Goal: Task Accomplishment & Management: Use online tool/utility

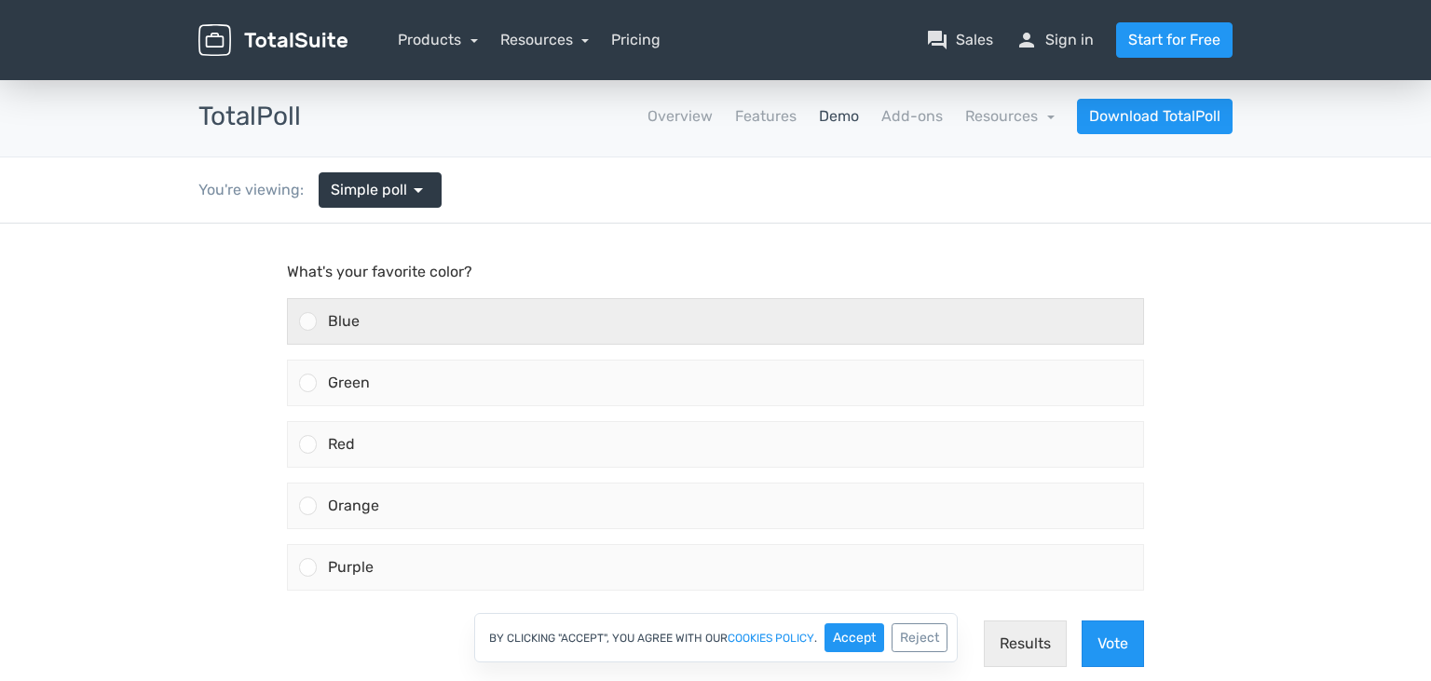
click at [384, 319] on div "Blue" at bounding box center [730, 321] width 826 height 45
click at [308, 321] on input "Blue" at bounding box center [308, 321] width 0 height 0
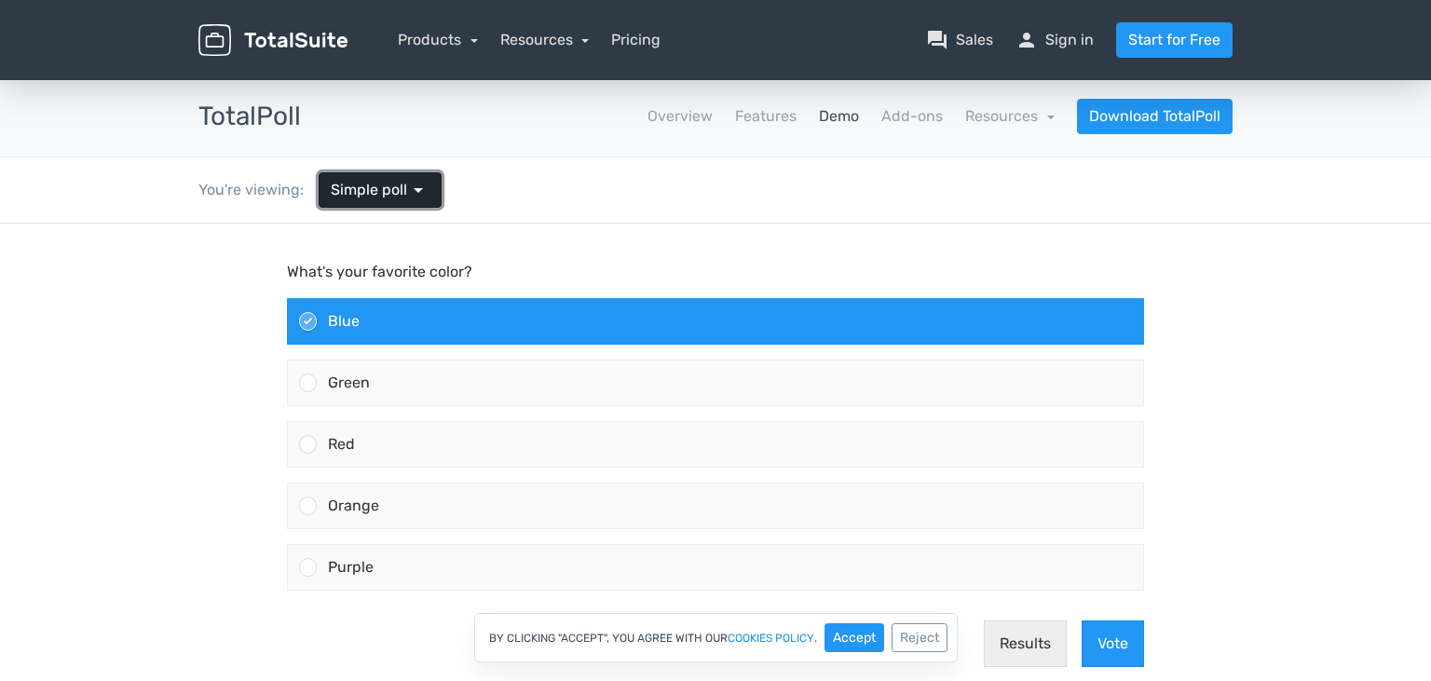
click at [412, 189] on span "arrow_drop_down" at bounding box center [418, 190] width 22 height 22
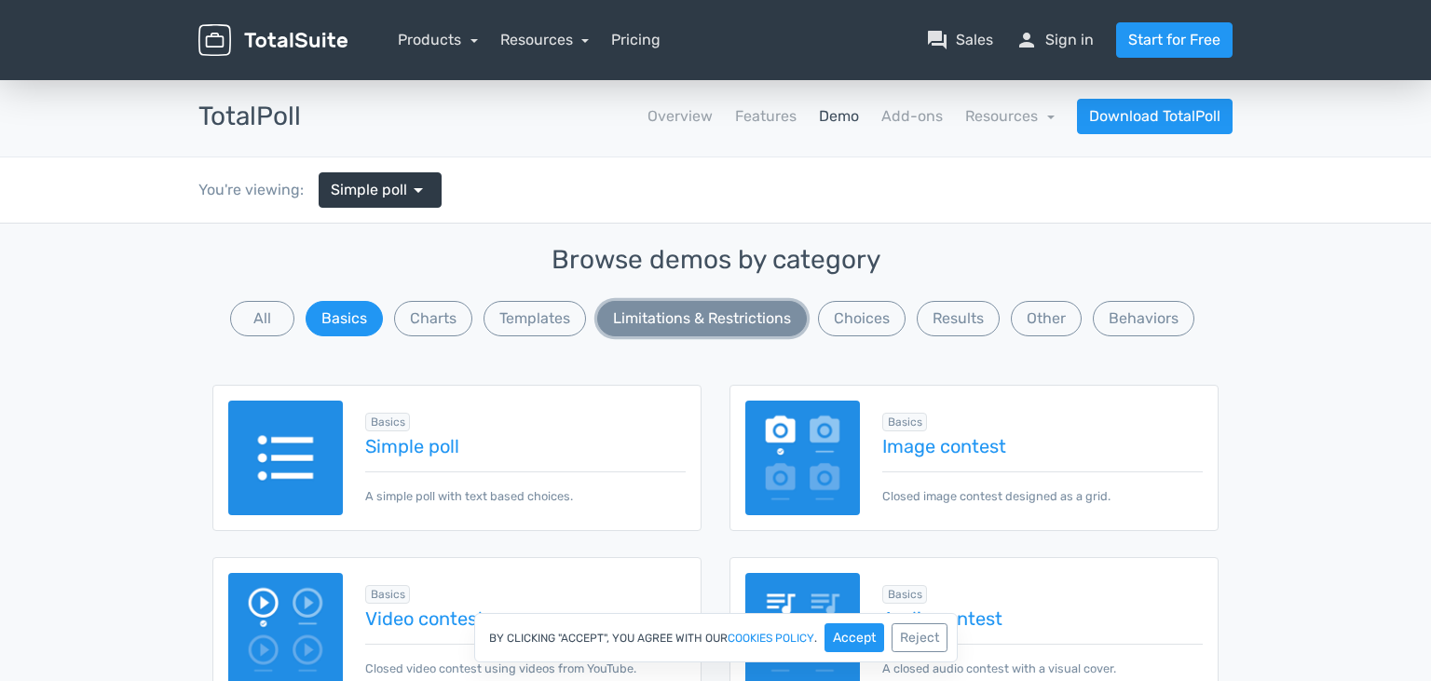
click at [631, 322] on button "Limitations & Restrictions" at bounding box center [702, 318] width 210 height 35
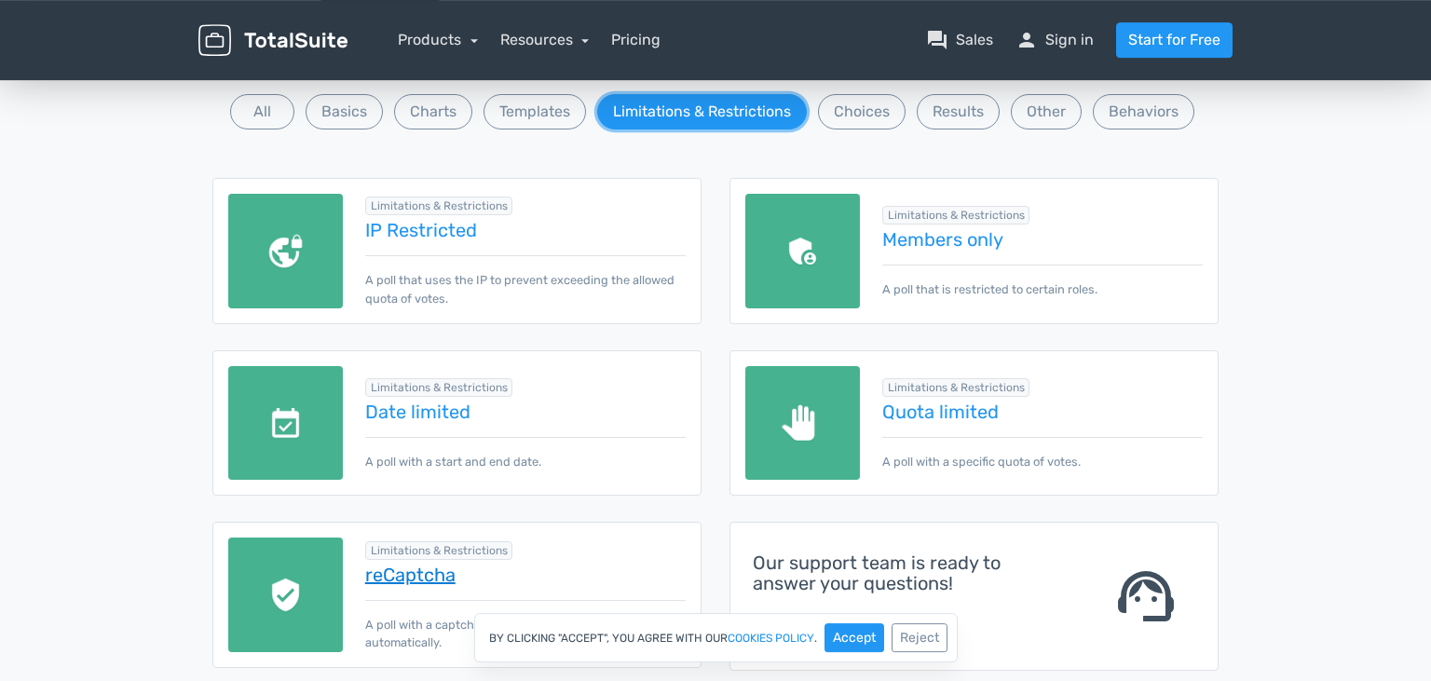
scroll to position [197, 0]
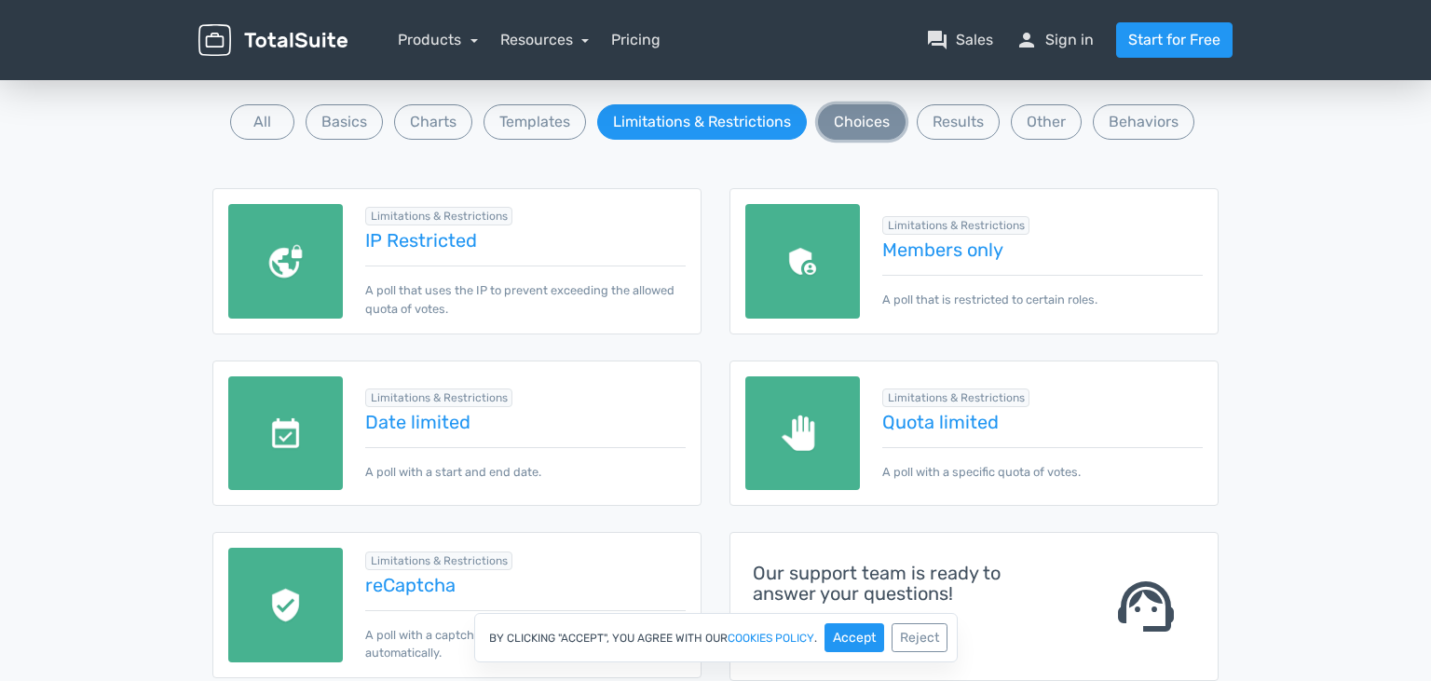
click at [855, 130] on button "Choices" at bounding box center [862, 121] width 88 height 35
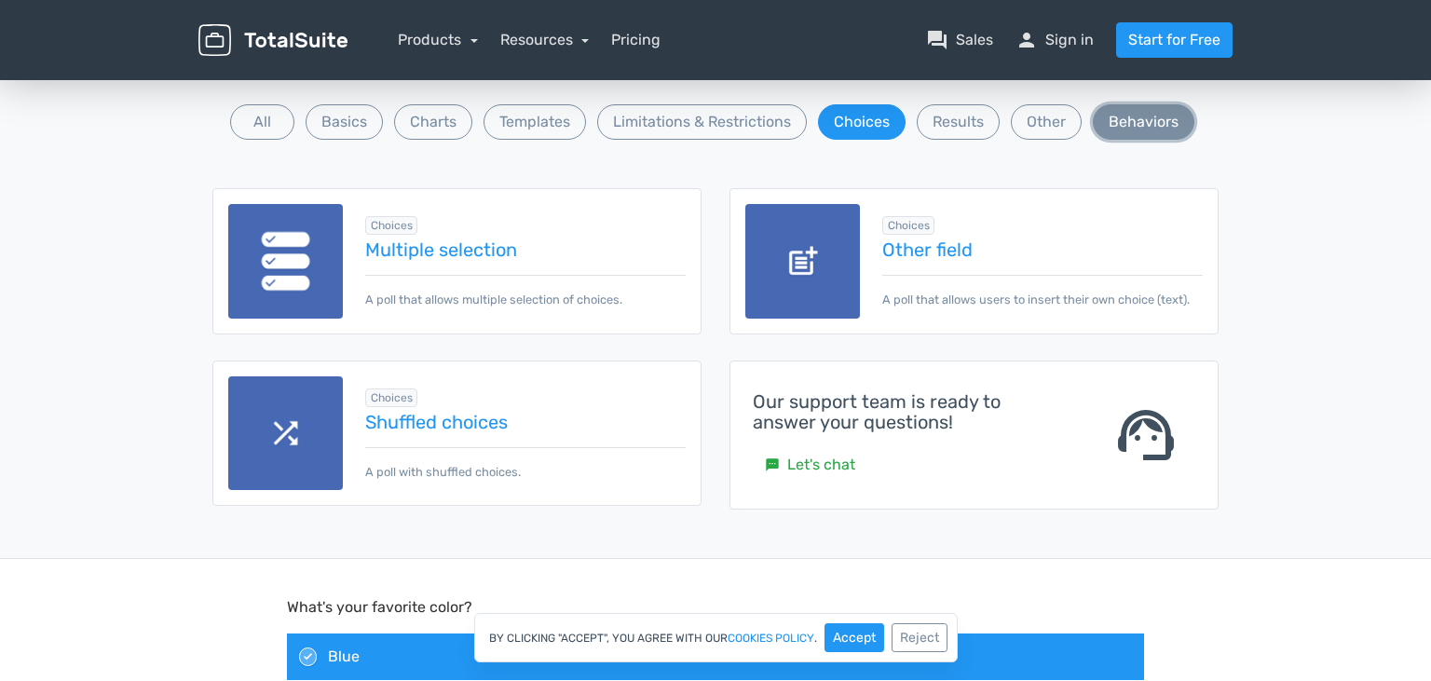
click at [1119, 123] on button "Behaviors" at bounding box center [1144, 121] width 102 height 35
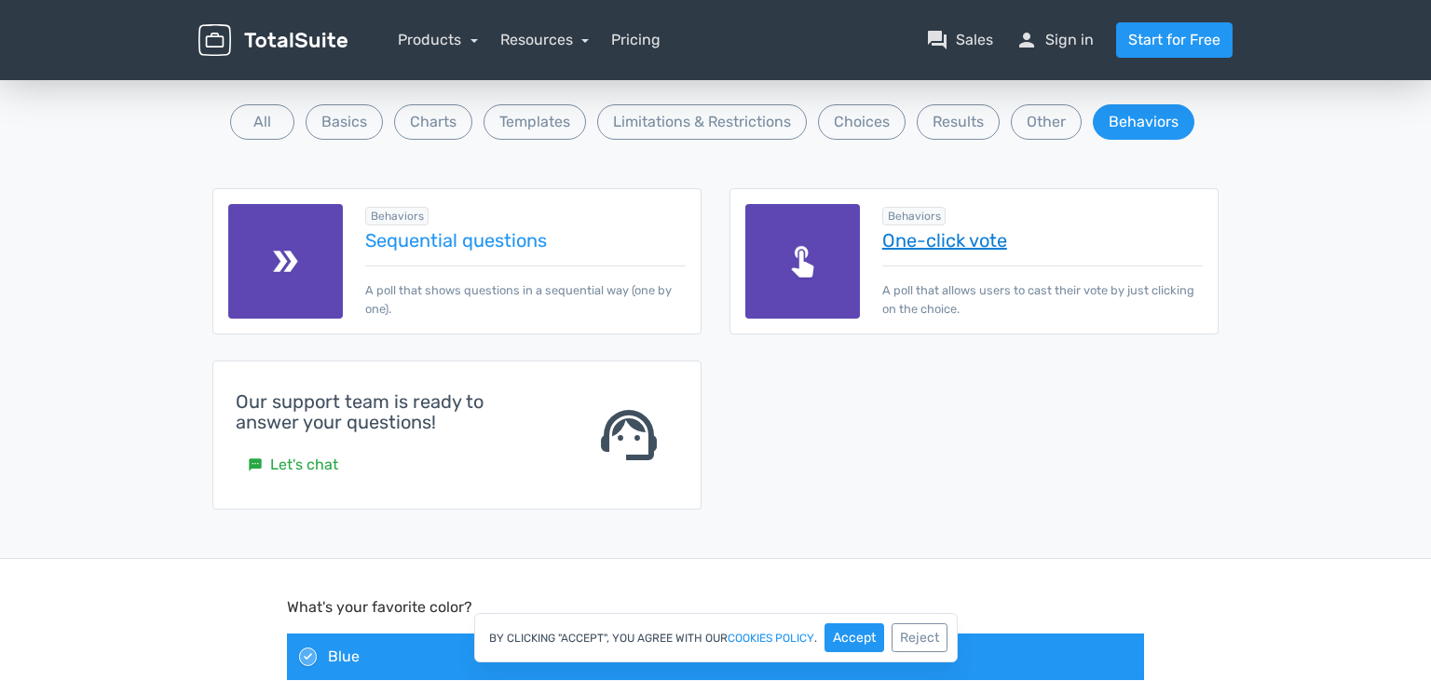
click at [933, 238] on link "One-click vote" at bounding box center [1042, 240] width 320 height 20
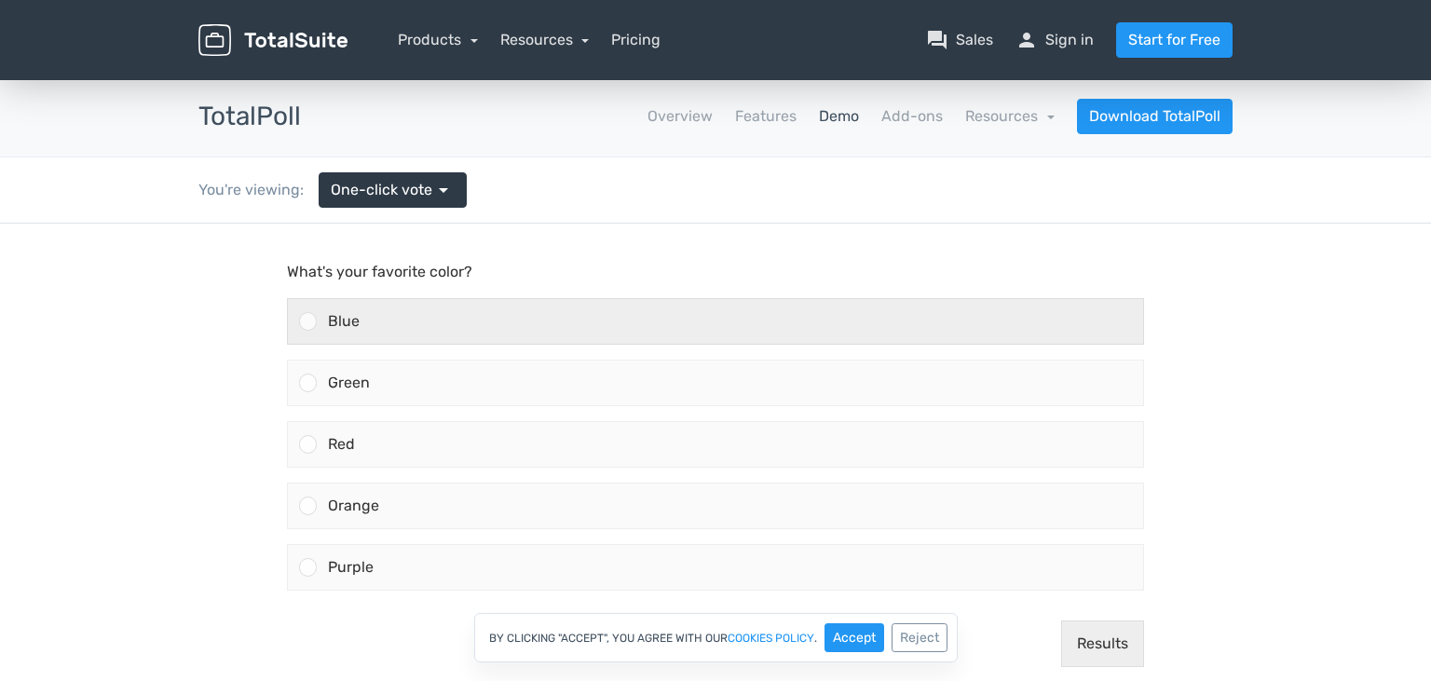
click at [528, 322] on div "Blue" at bounding box center [730, 321] width 826 height 45
click at [308, 321] on input "Blue" at bounding box center [308, 321] width 0 height 0
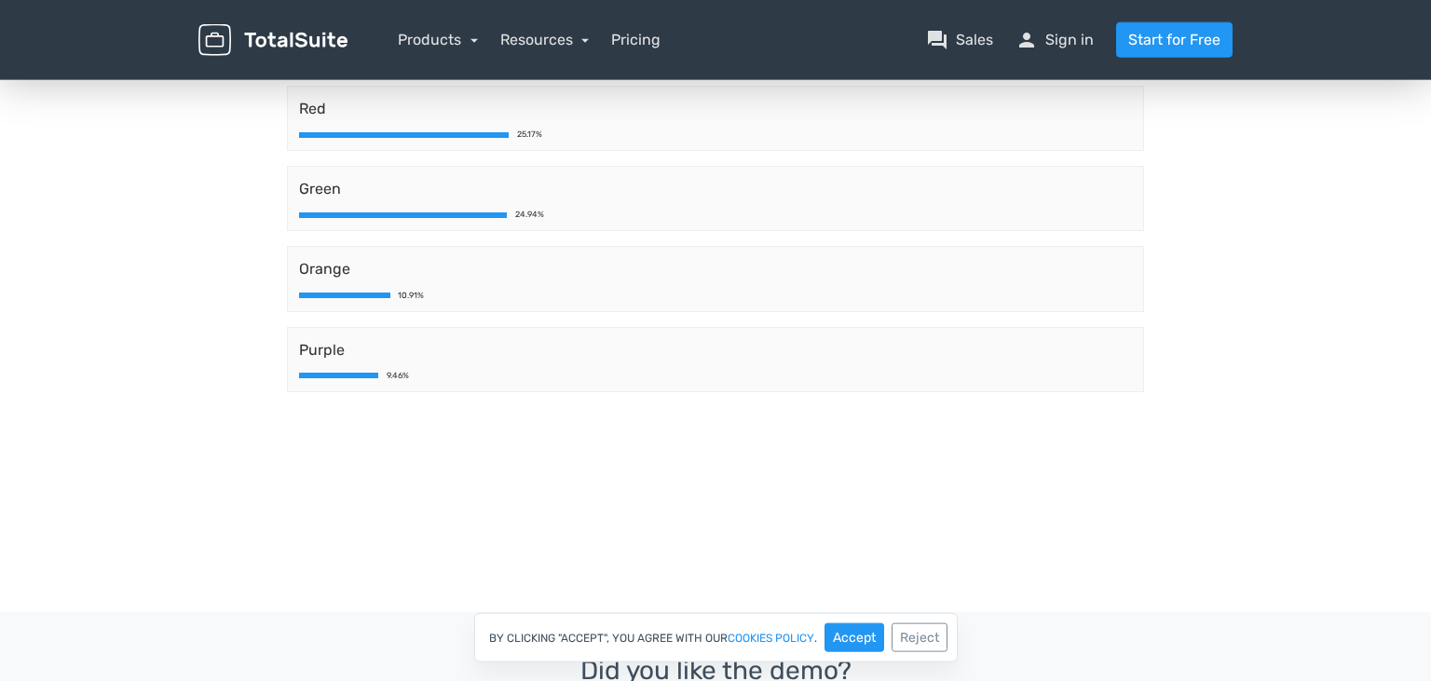
scroll to position [294, 0]
